Goal: Task Accomplishment & Management: Complete application form

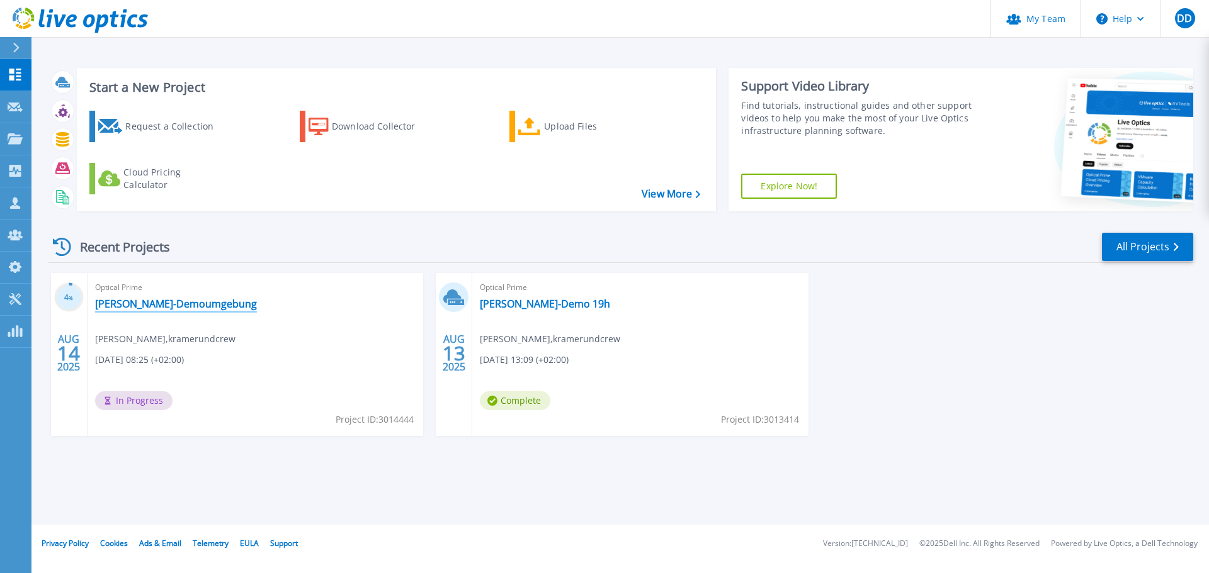
click at [154, 305] on link "KuC-Demoumgebung" at bounding box center [176, 304] width 162 height 13
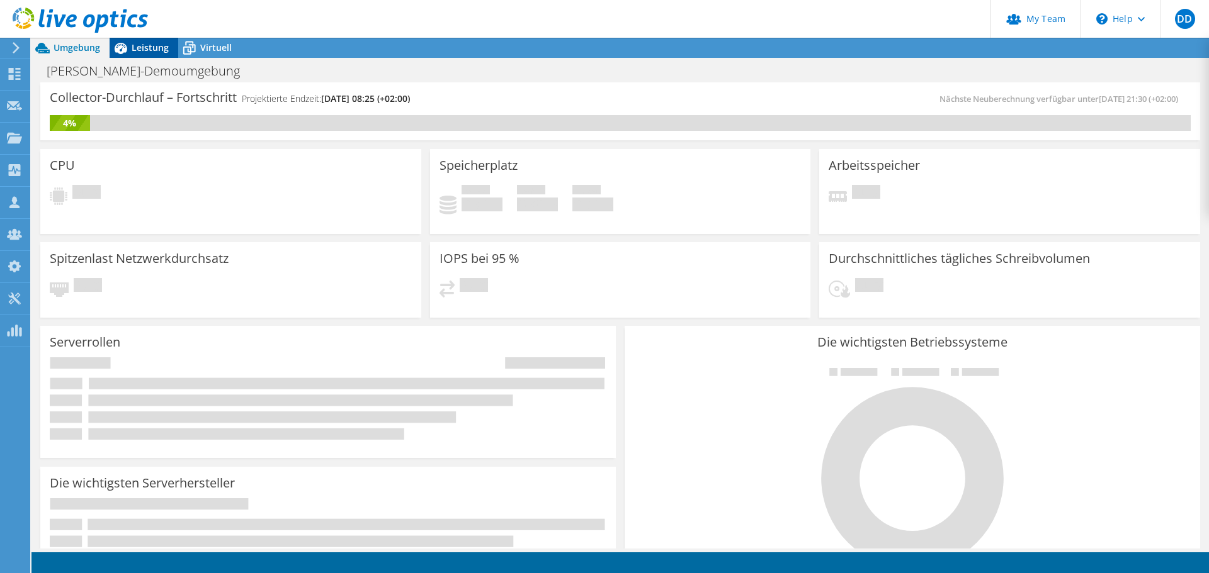
click at [133, 45] on span "Leistung" at bounding box center [150, 48] width 37 height 12
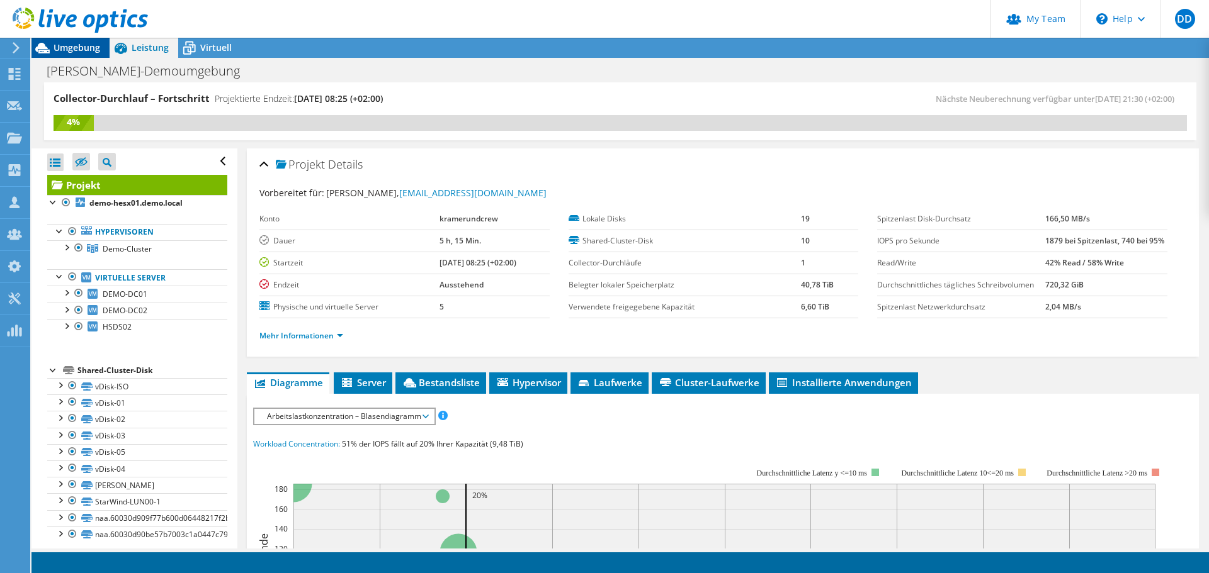
click at [80, 42] on span "Umgebung" at bounding box center [77, 48] width 47 height 12
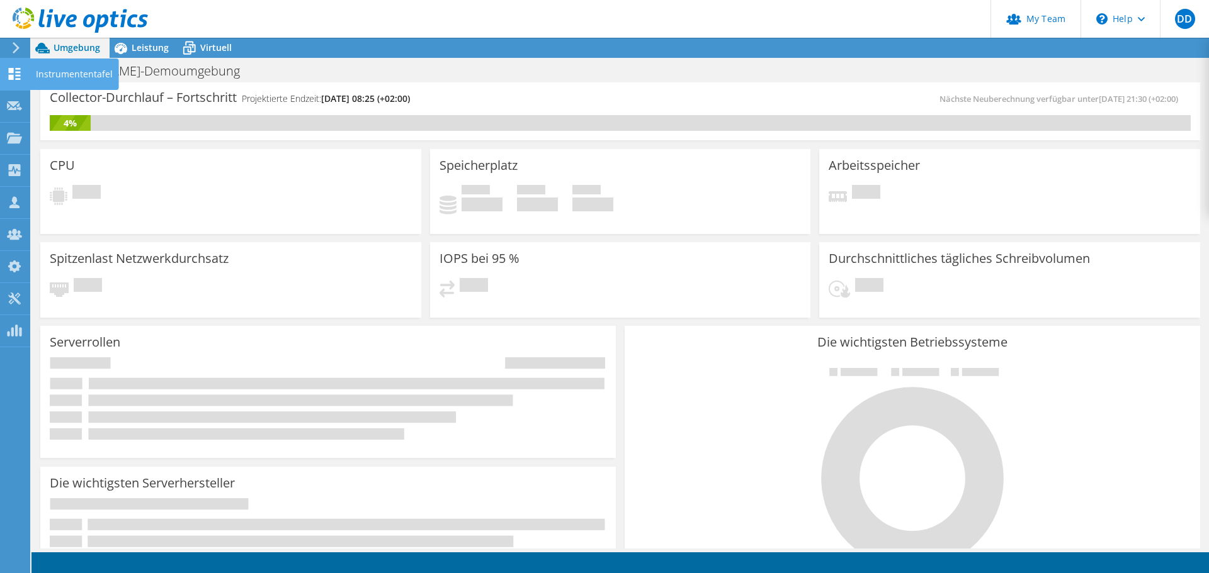
click at [20, 76] on use at bounding box center [15, 74] width 12 height 12
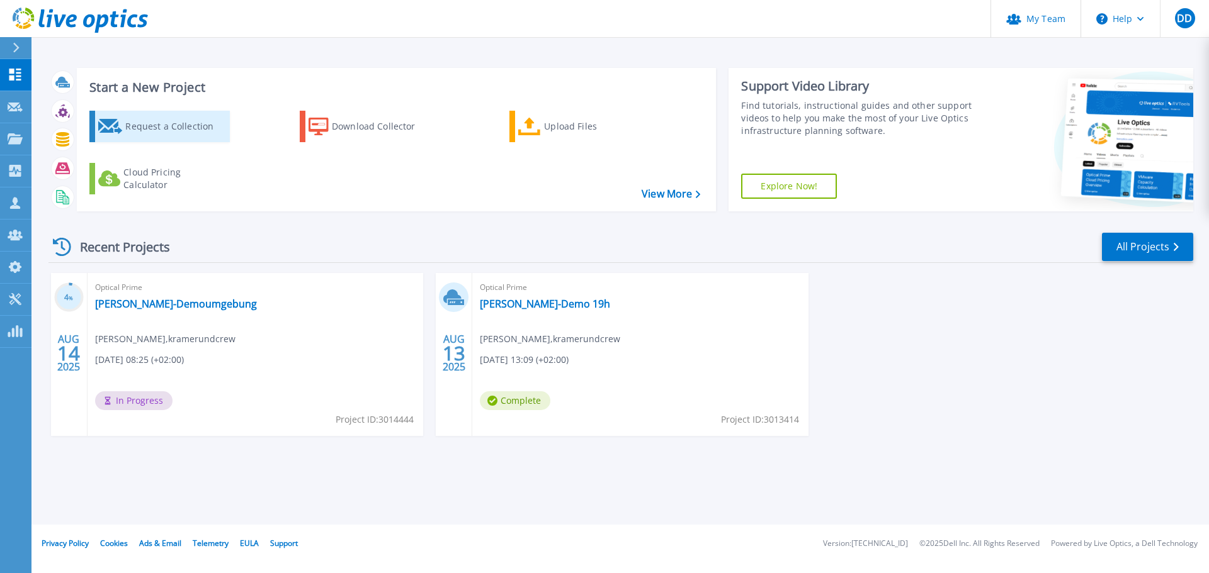
click at [170, 132] on div "Request a Collection" at bounding box center [175, 126] width 101 height 25
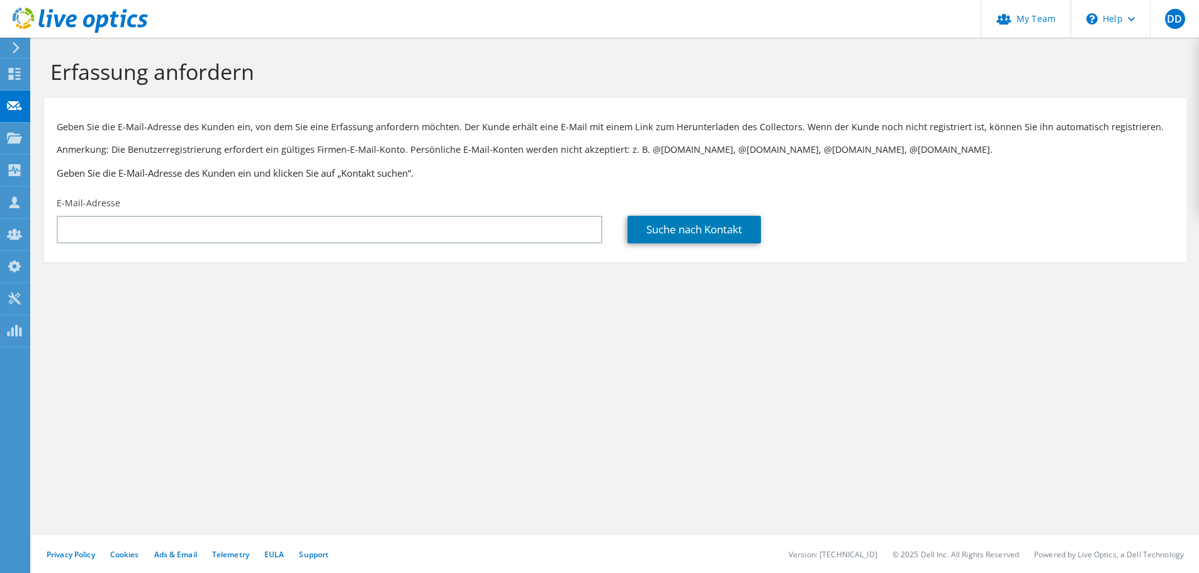
click at [272, 214] on div "E-Mail-Adresse" at bounding box center [329, 220] width 571 height 59
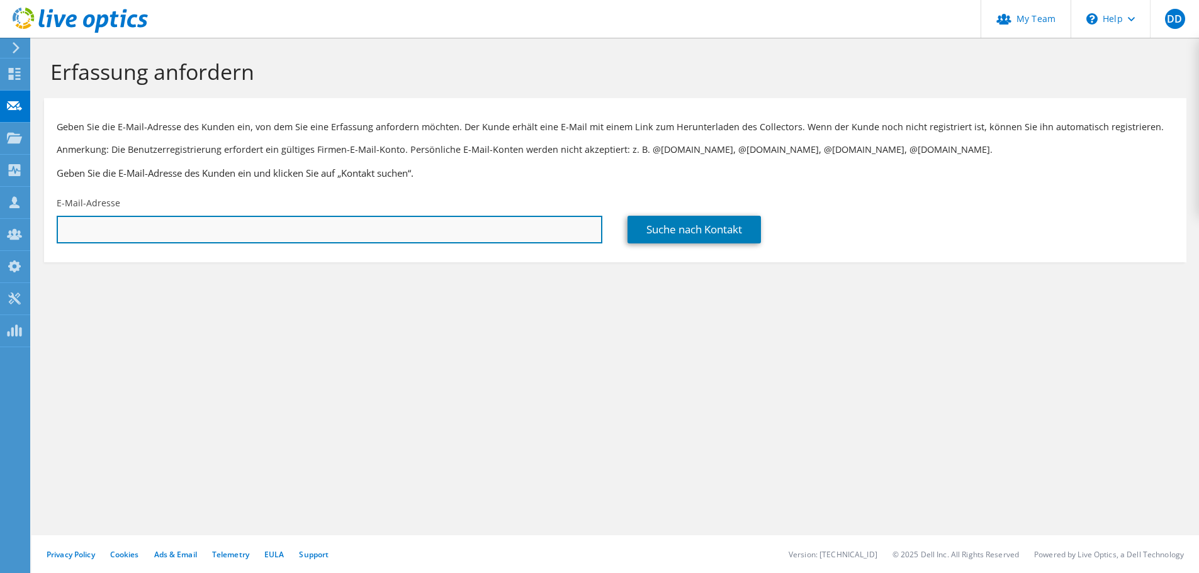
click at [268, 224] on input "text" at bounding box center [330, 230] width 546 height 28
paste input "jassmus@centrovital-berlin.de"
type input "jassmus@centrovital-berlin.de"
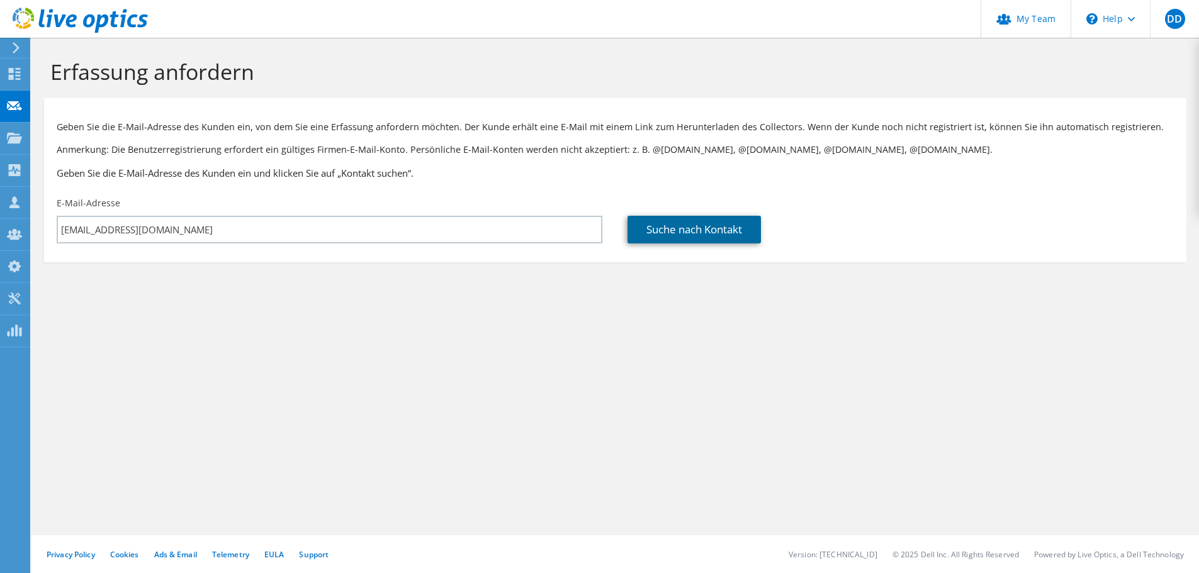
click at [723, 221] on link "Suche nach Kontakt" at bounding box center [694, 230] width 133 height 28
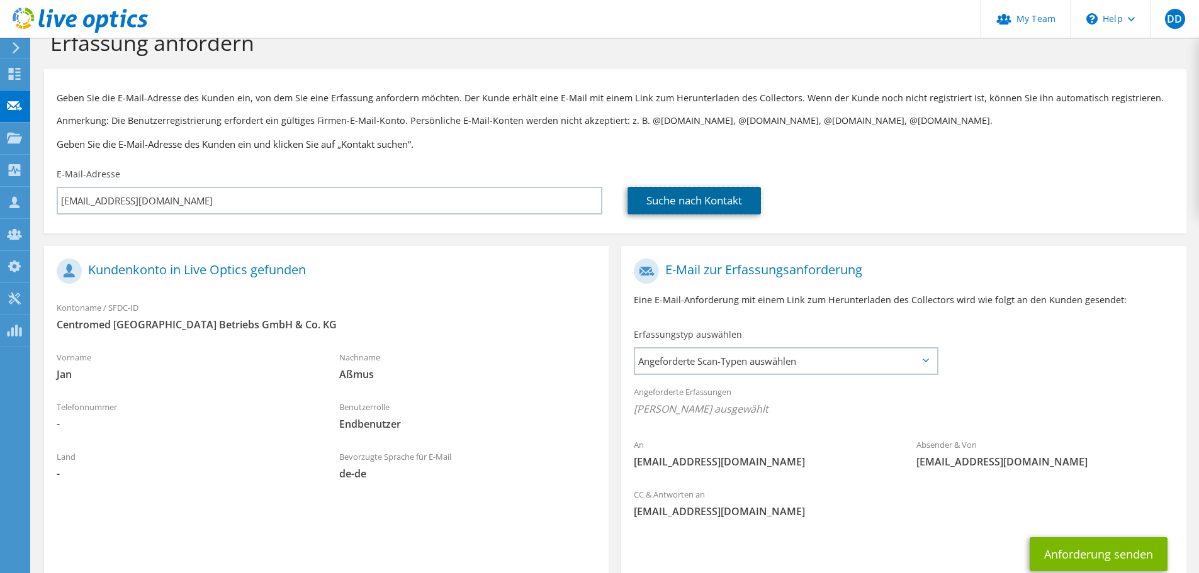
scroll to position [115, 0]
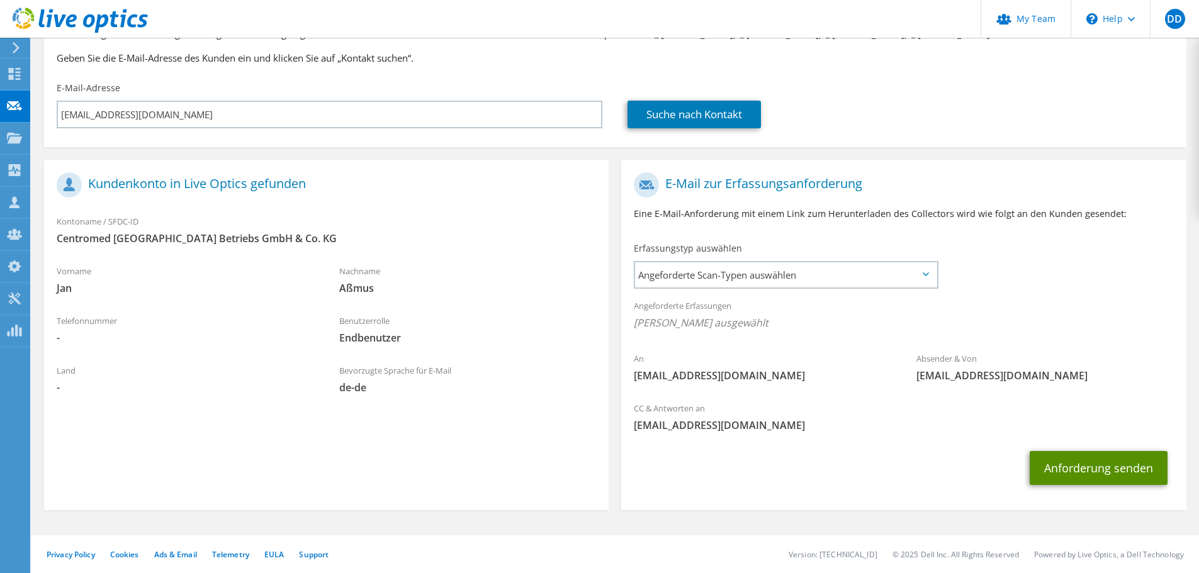
click at [1147, 470] on button "Anforderung senden" at bounding box center [1099, 468] width 138 height 34
